Goal: Task Accomplishment & Management: Use online tool/utility

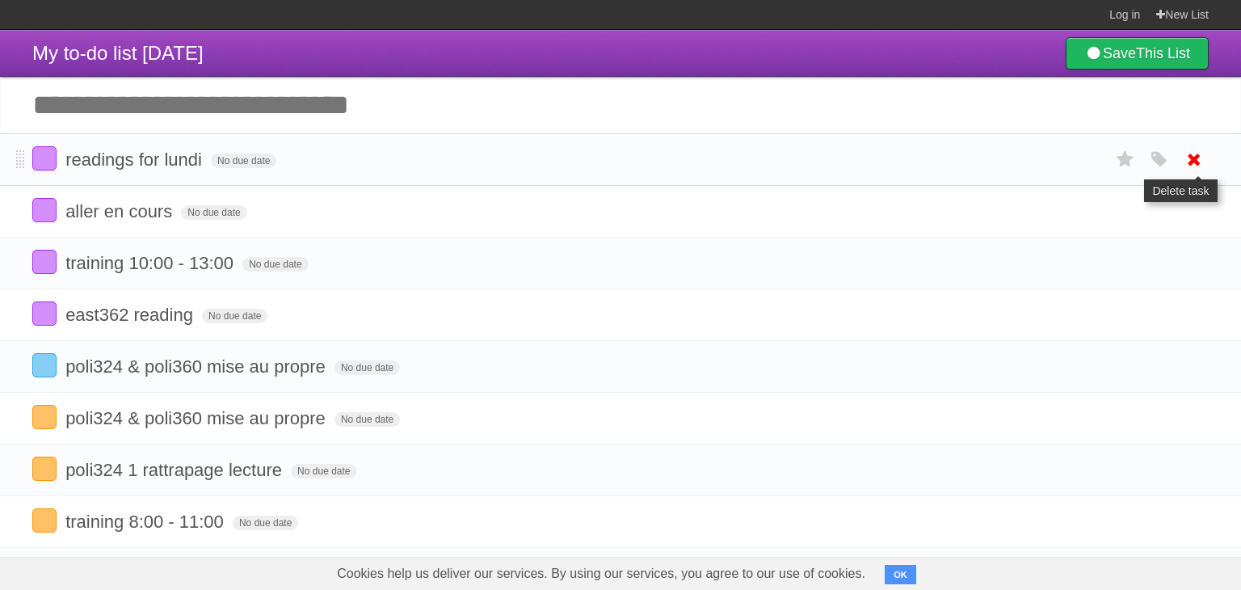
click at [1183, 155] on icon at bounding box center [1194, 159] width 23 height 27
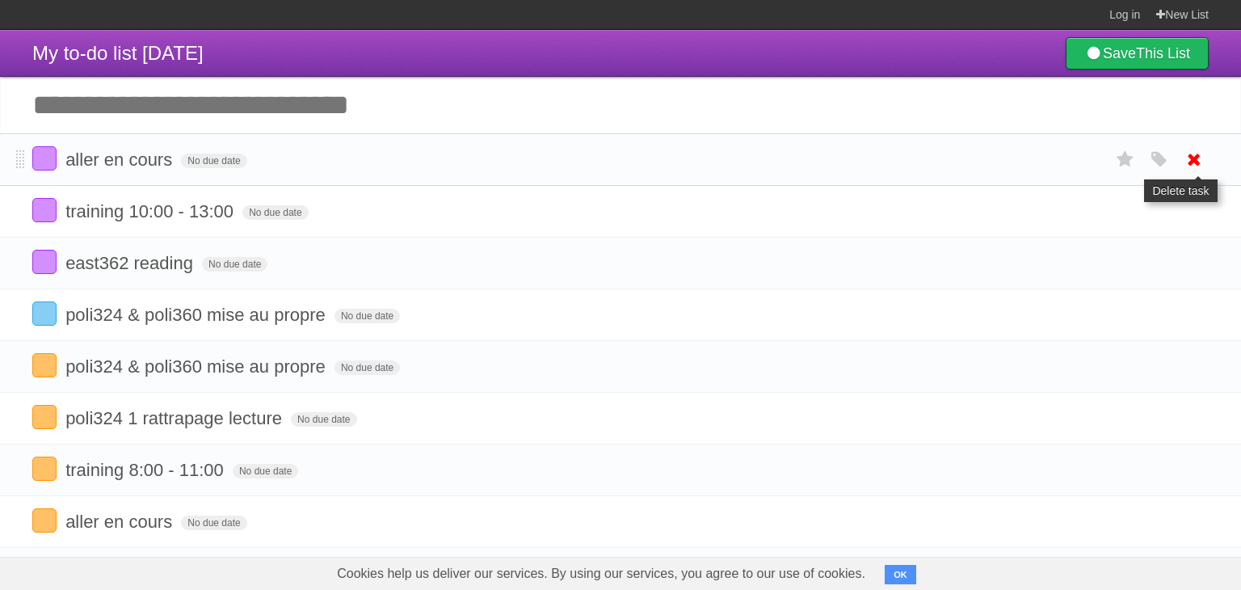
click at [1190, 160] on icon at bounding box center [1194, 159] width 23 height 27
click at [1199, 160] on icon at bounding box center [1194, 159] width 23 height 27
click at [1194, 159] on icon at bounding box center [1194, 159] width 23 height 27
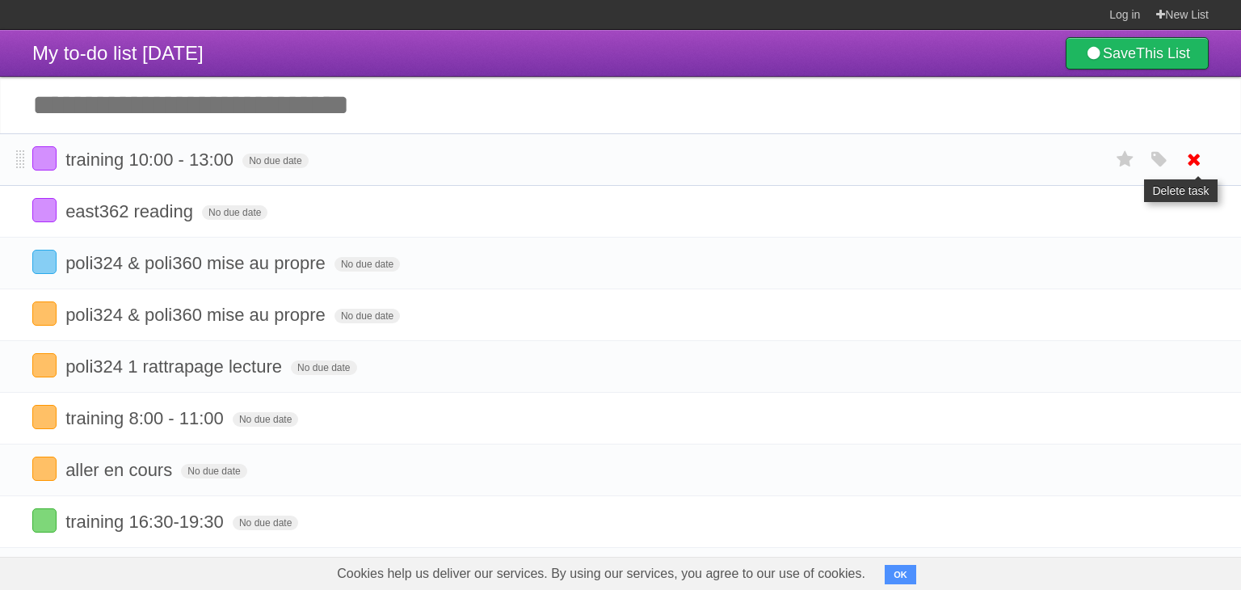
click at [1202, 160] on icon at bounding box center [1194, 159] width 23 height 27
click at [1199, 215] on ul "training 10:00 - 13:00 No due date White Red Blue Green Purple Orange east362 r…" at bounding box center [620, 521] width 1241 height 777
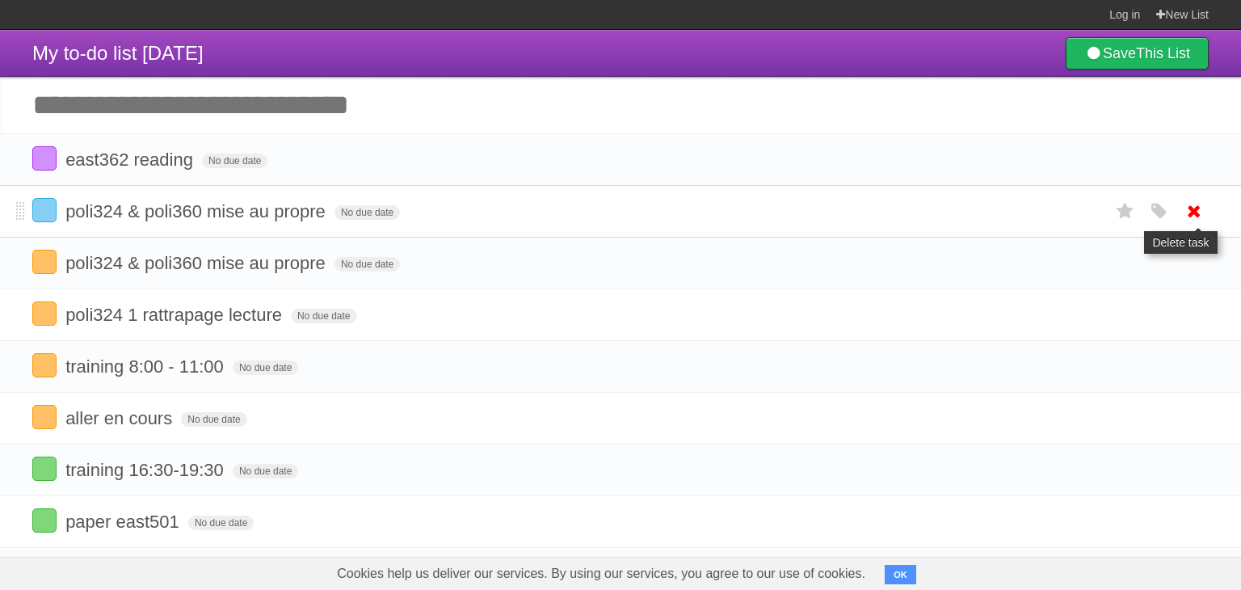
click at [1193, 221] on icon at bounding box center [1194, 211] width 23 height 27
click at [1192, 166] on icon at bounding box center [1194, 159] width 23 height 27
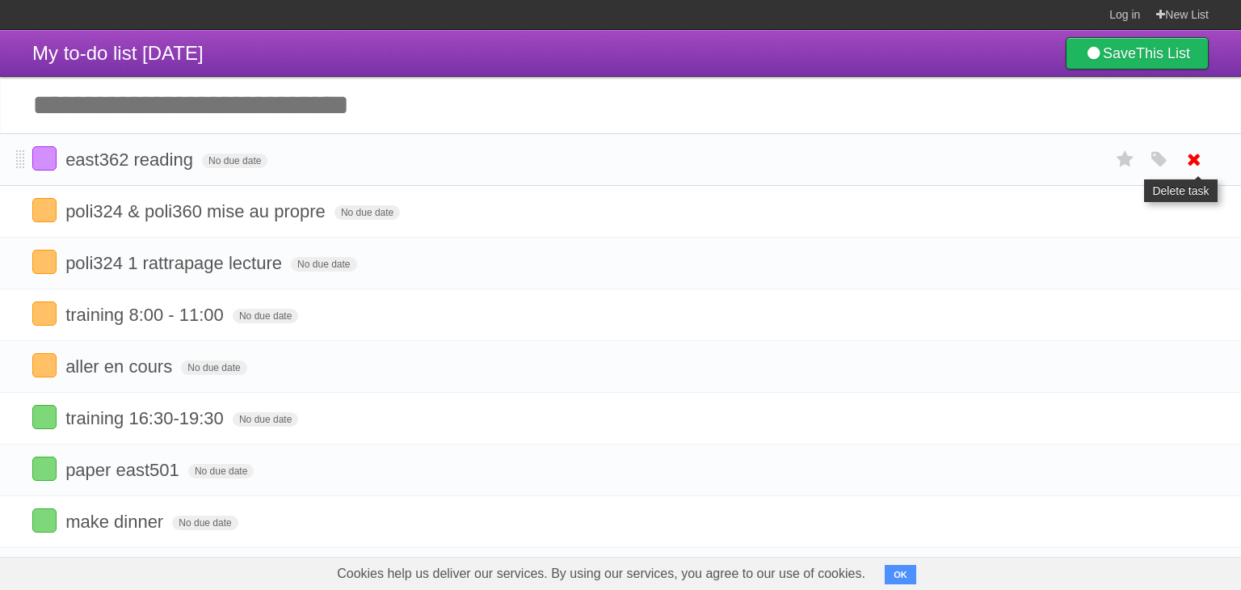
click at [1195, 163] on icon at bounding box center [1194, 159] width 23 height 27
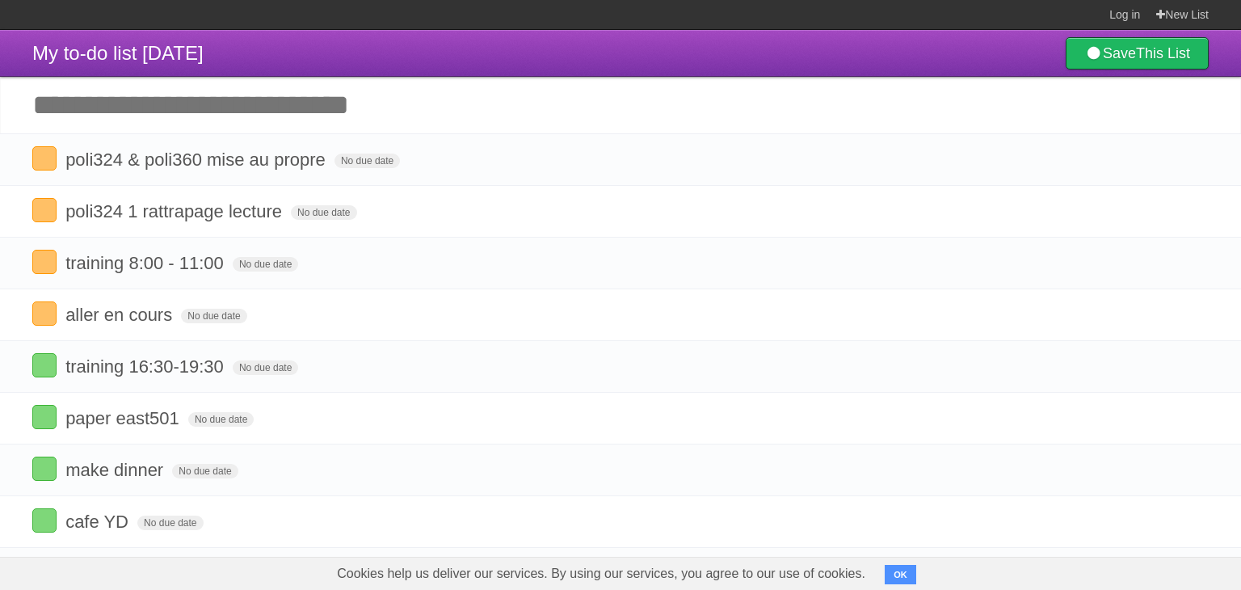
click at [1200, 110] on input "Add another task" at bounding box center [620, 105] width 1241 height 57
click at [1215, 104] on input "Add another task" at bounding box center [620, 105] width 1241 height 57
click at [1186, 158] on icon at bounding box center [1194, 159] width 23 height 27
click at [1195, 166] on icon at bounding box center [1194, 159] width 23 height 27
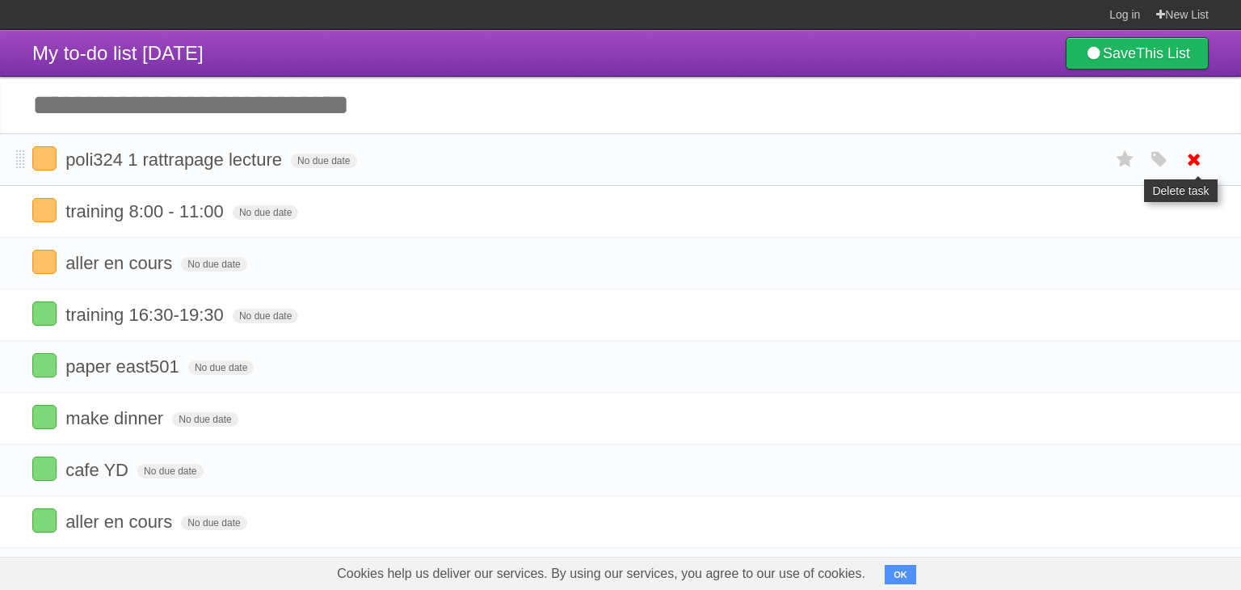
click at [1193, 162] on icon at bounding box center [1194, 159] width 23 height 27
click at [1189, 198] on icon at bounding box center [1194, 211] width 23 height 27
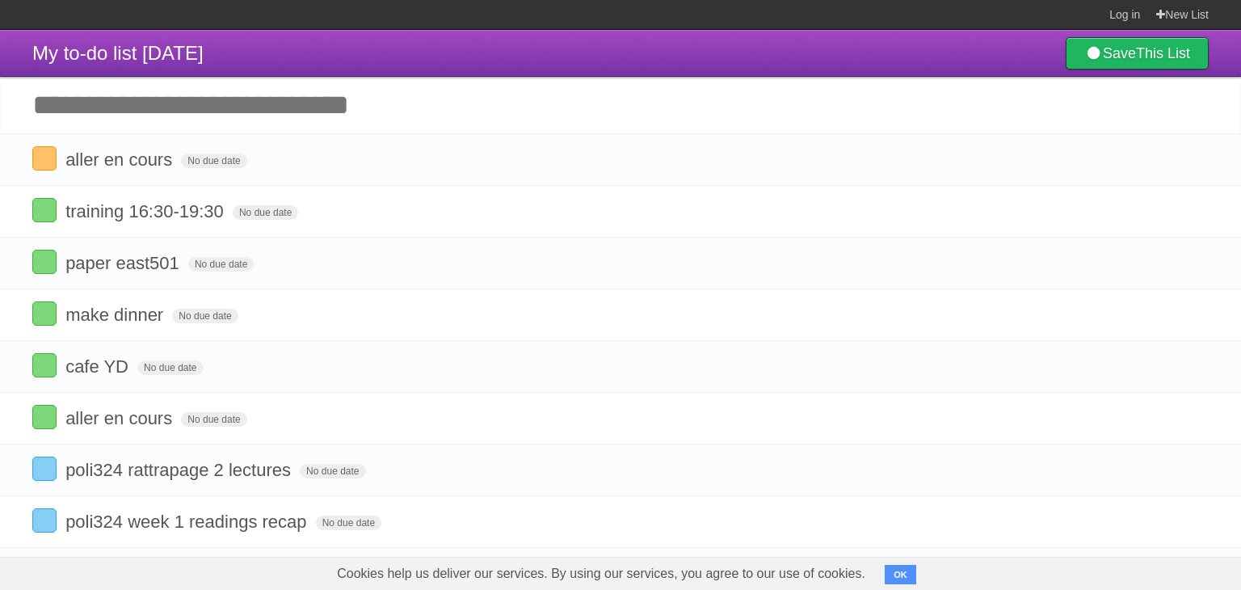
click at [1182, 163] on link at bounding box center [1194, 159] width 31 height 27
click at [1195, 156] on icon at bounding box center [1194, 159] width 23 height 27
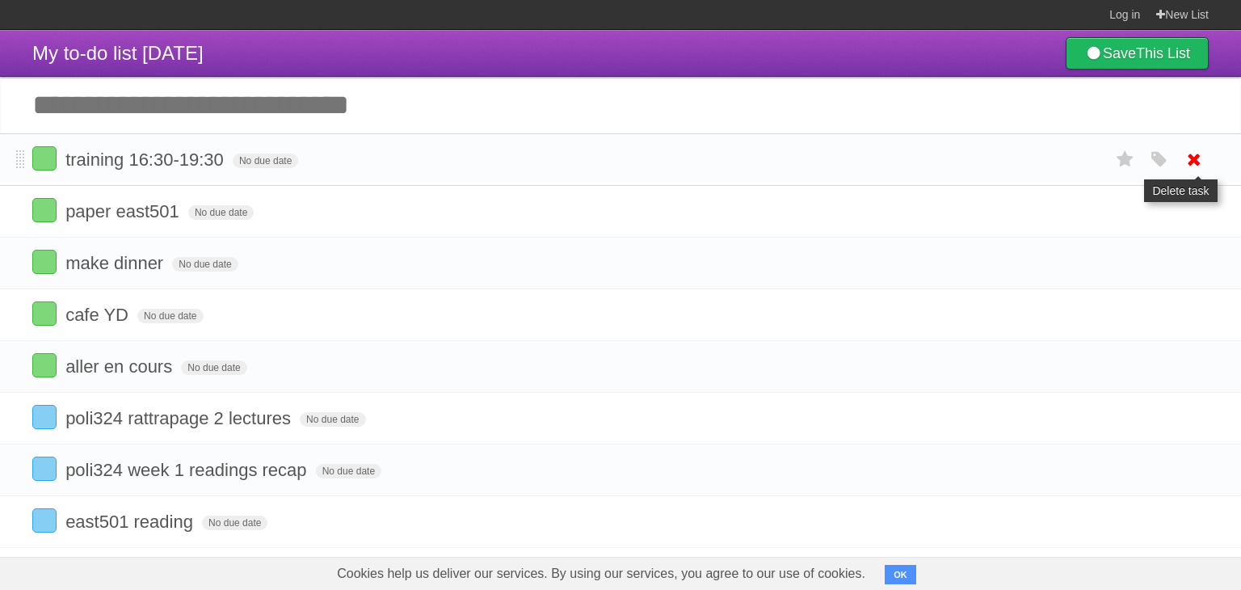
click at [1196, 152] on icon at bounding box center [1194, 159] width 23 height 27
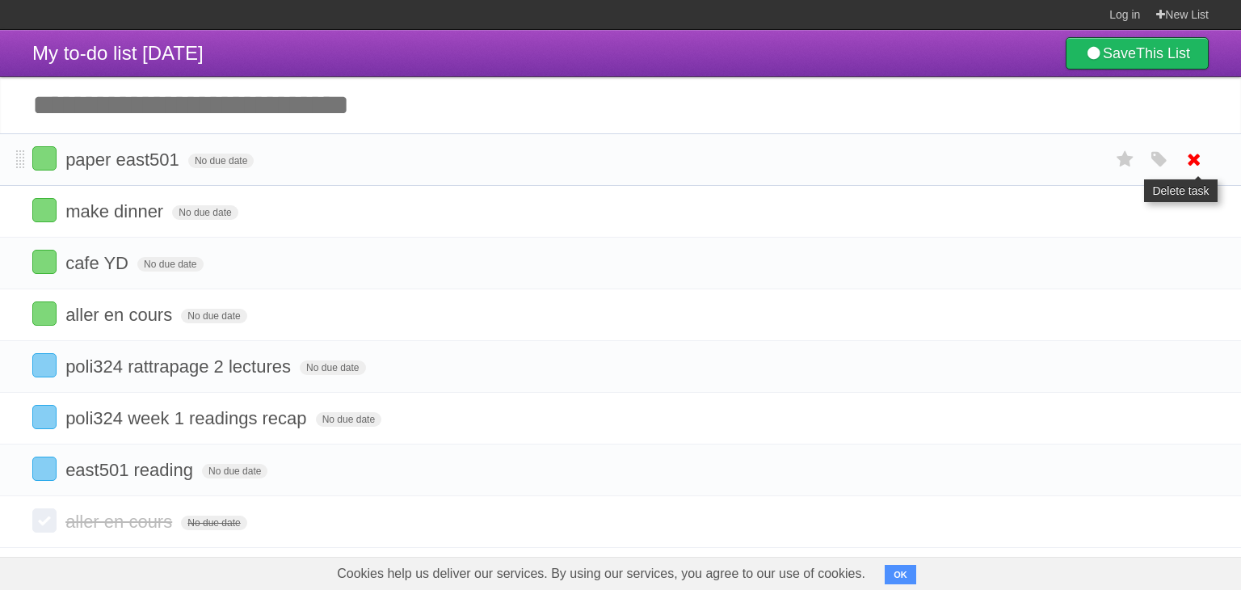
click at [1200, 161] on icon at bounding box center [1194, 159] width 23 height 27
click at [1199, 156] on icon at bounding box center [1194, 159] width 23 height 27
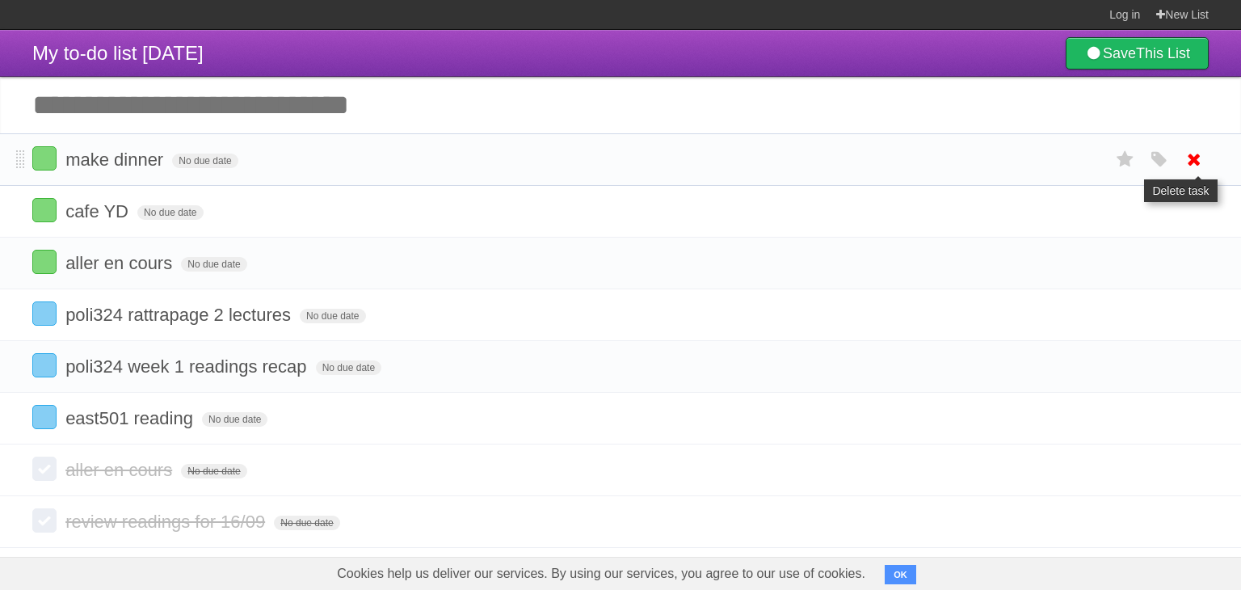
click at [1201, 162] on icon at bounding box center [1194, 159] width 23 height 27
click at [1193, 162] on icon at bounding box center [1194, 159] width 23 height 27
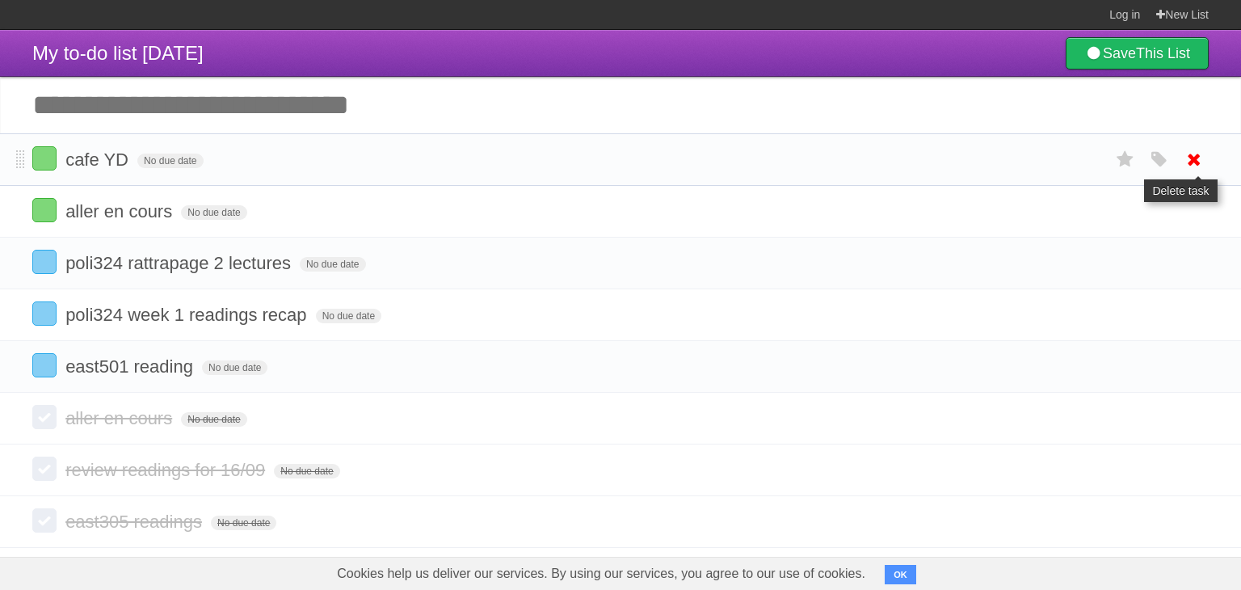
click at [1207, 171] on link at bounding box center [1194, 159] width 31 height 27
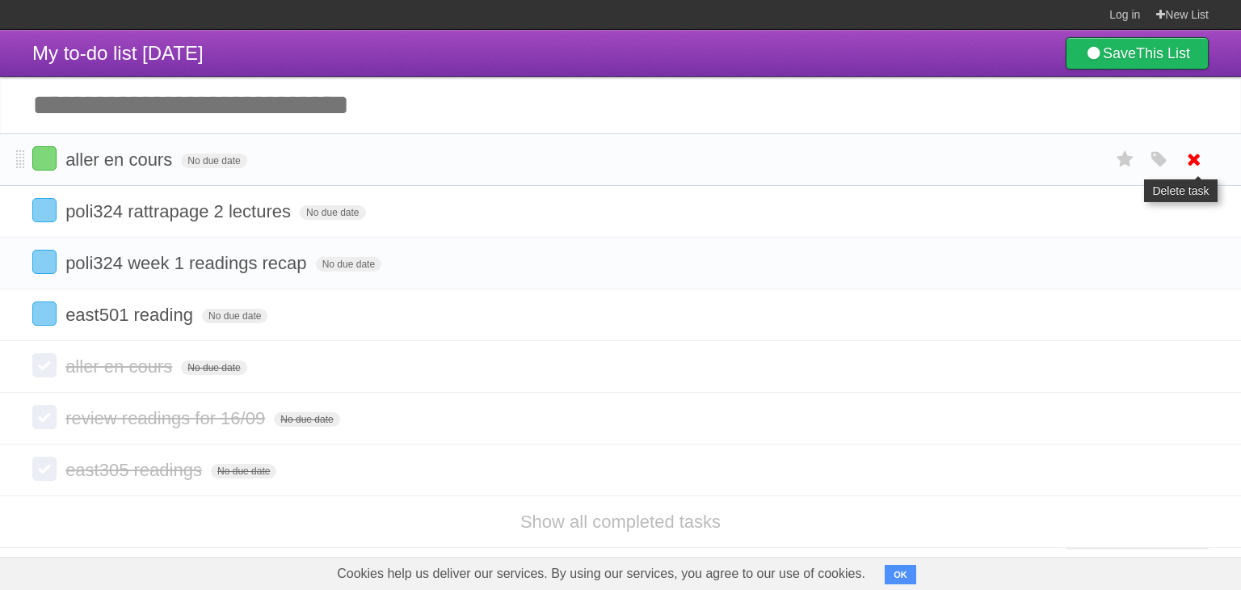
click at [1194, 173] on icon at bounding box center [1194, 159] width 23 height 27
click at [1199, 198] on icon at bounding box center [1194, 211] width 23 height 27
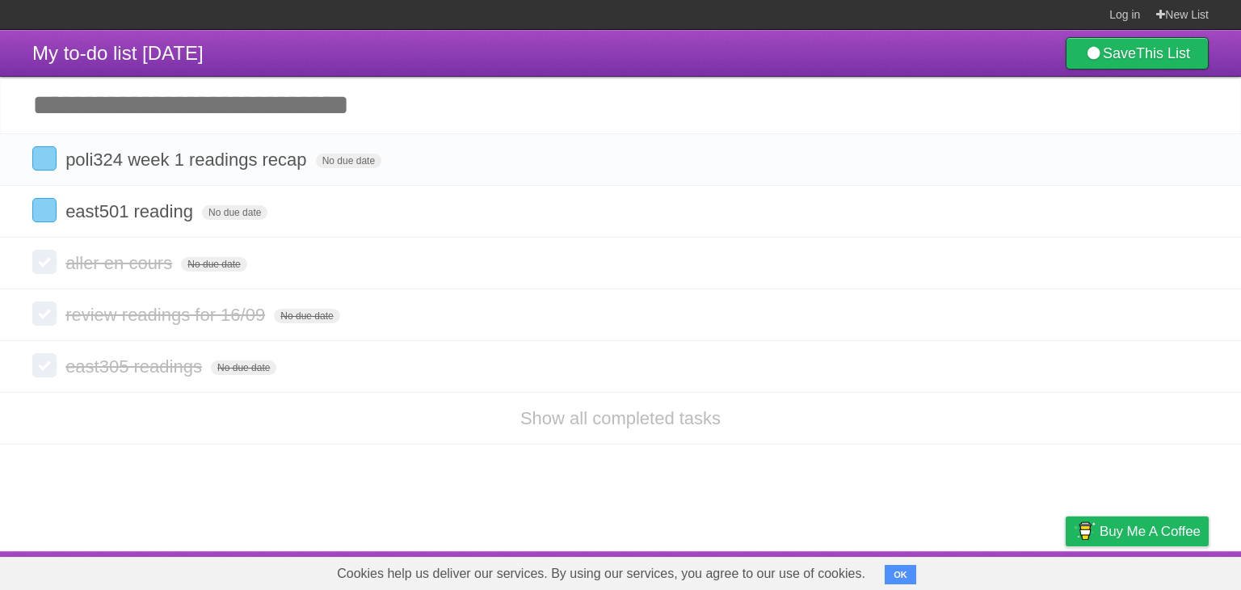
click at [1195, 108] on input "Add another task" at bounding box center [620, 105] width 1241 height 57
click at [1190, 164] on icon at bounding box center [1194, 159] width 23 height 27
click at [1198, 198] on icon at bounding box center [1194, 211] width 23 height 27
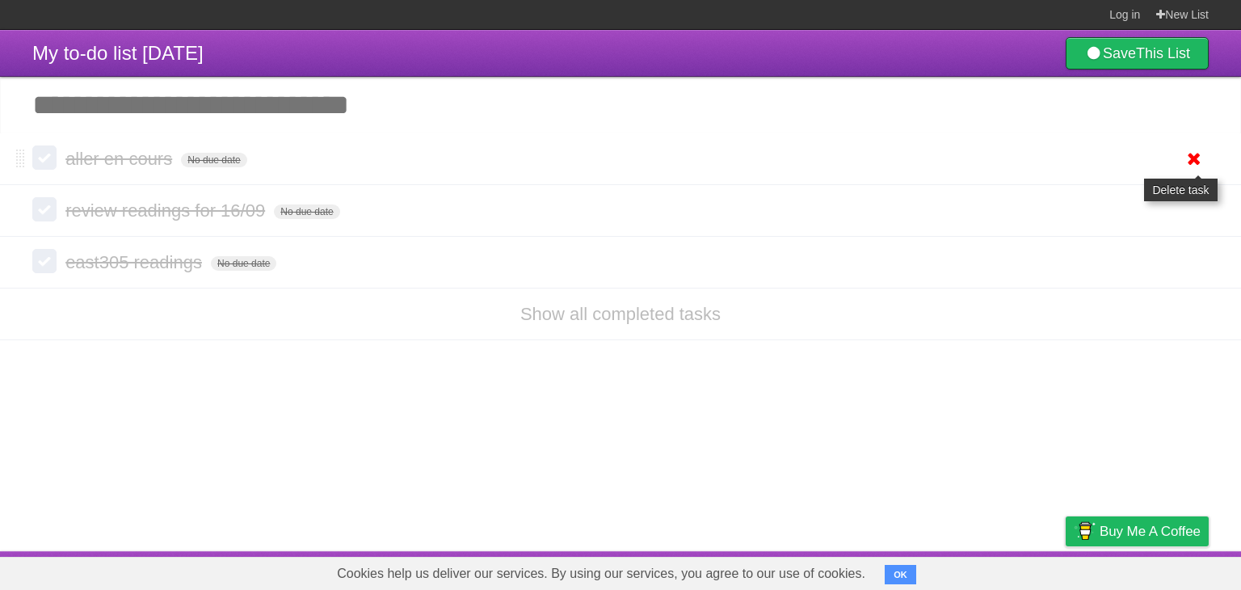
click at [1200, 166] on icon at bounding box center [1194, 158] width 23 height 27
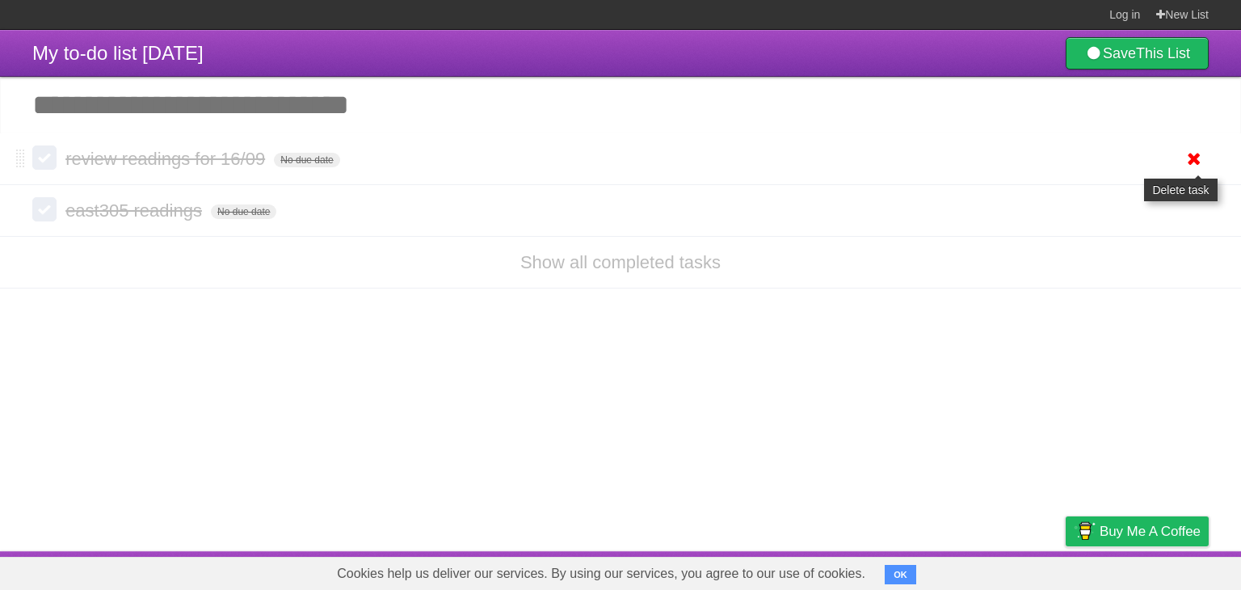
click at [1190, 160] on icon at bounding box center [1194, 158] width 23 height 27
click at [1193, 236] on li "Show all completed tasks" at bounding box center [620, 262] width 1241 height 53
click at [1190, 169] on icon at bounding box center [1194, 158] width 23 height 27
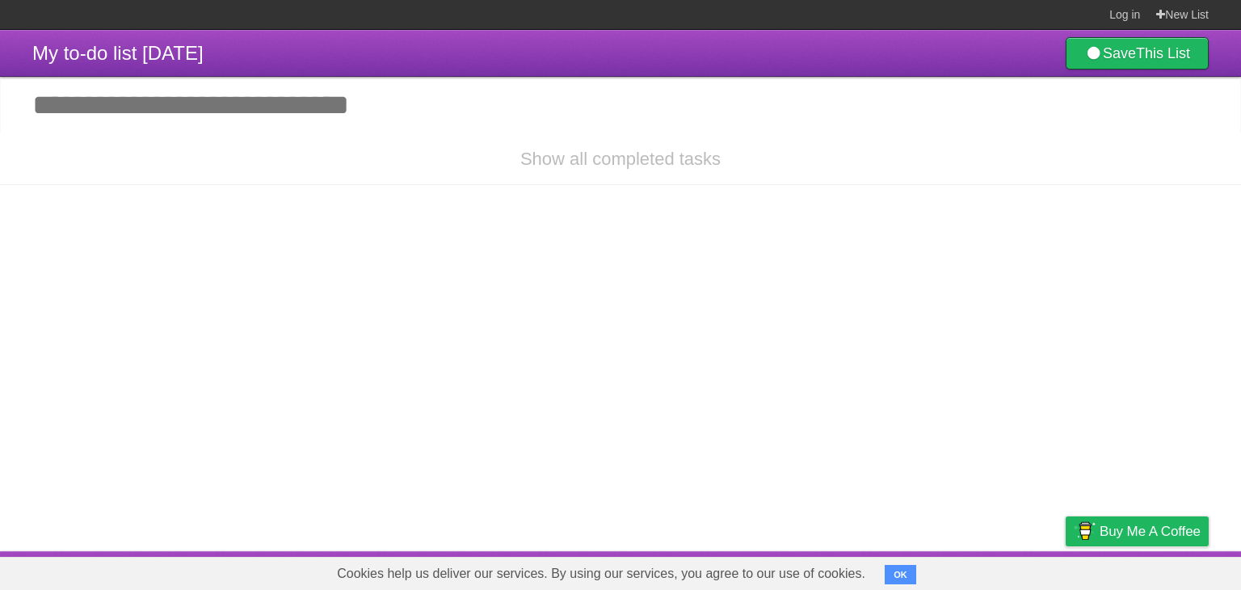
click at [157, 139] on li "Show all completed tasks" at bounding box center [620, 159] width 1241 height 52
click at [148, 124] on input "Add another task" at bounding box center [620, 105] width 1241 height 57
type input "*"
type input "**********"
click input "*********" at bounding box center [0, 0] width 0 height 0
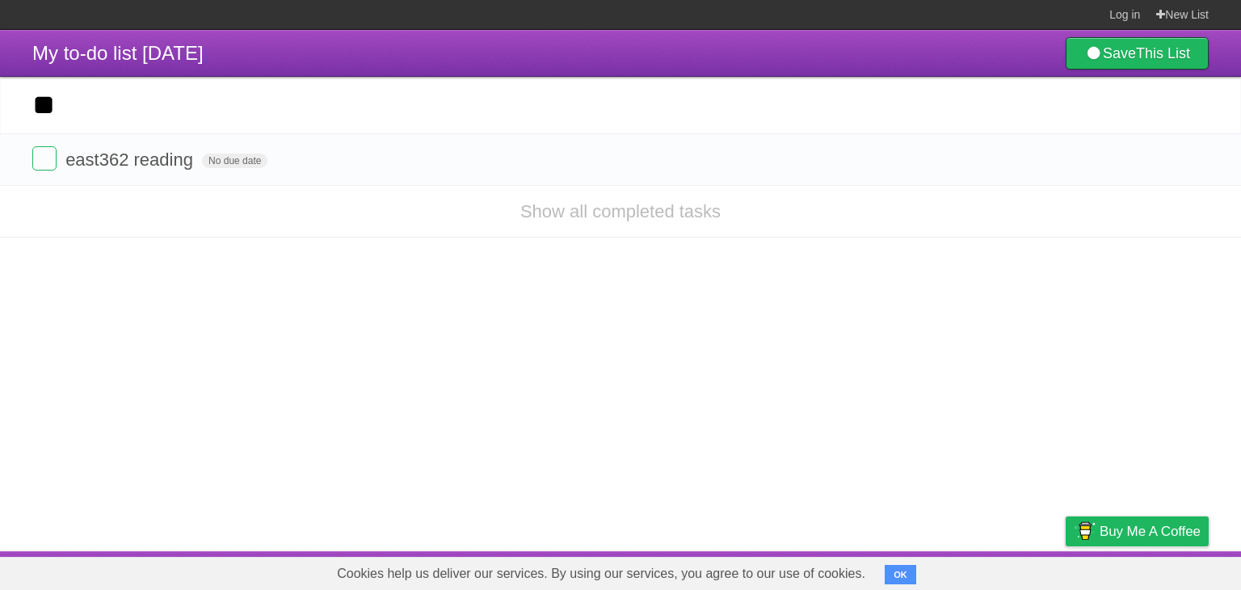
type input "*"
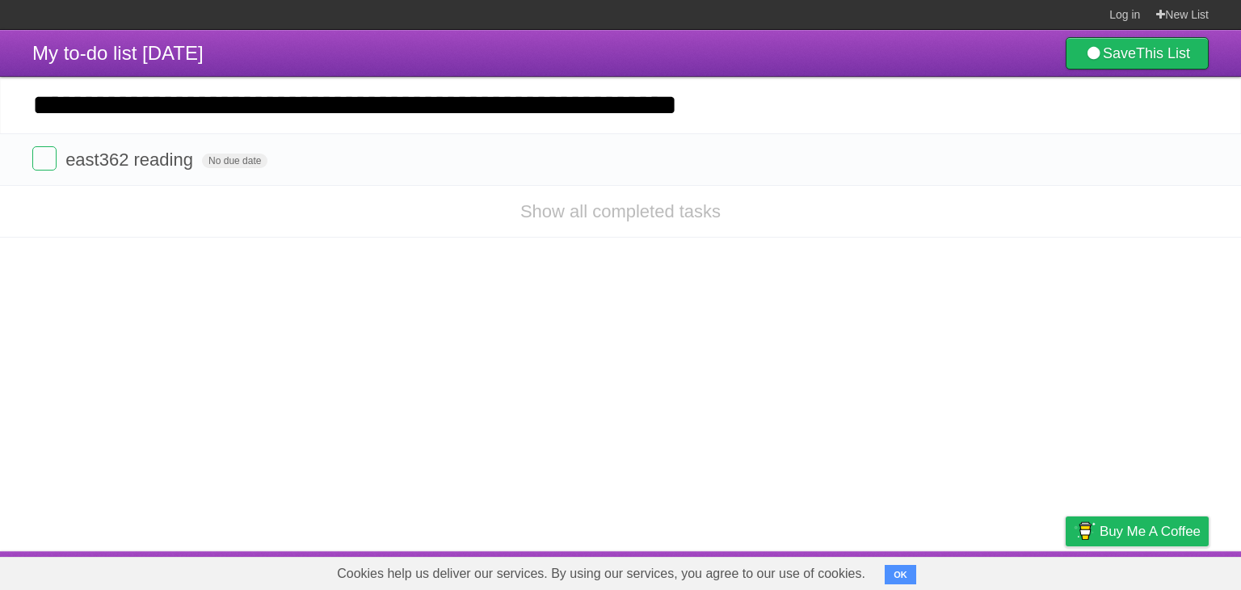
type input "**********"
click input "*********" at bounding box center [0, 0] width 0 height 0
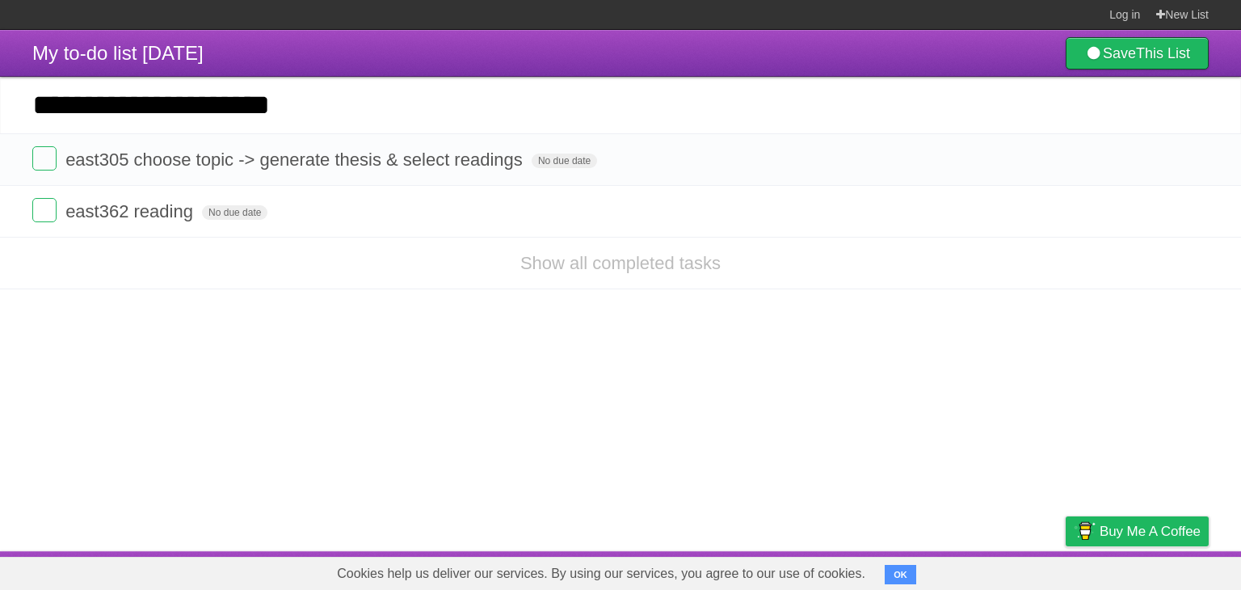
type input "**********"
click input "*********" at bounding box center [0, 0] width 0 height 0
